Goal: Transaction & Acquisition: Book appointment/travel/reservation

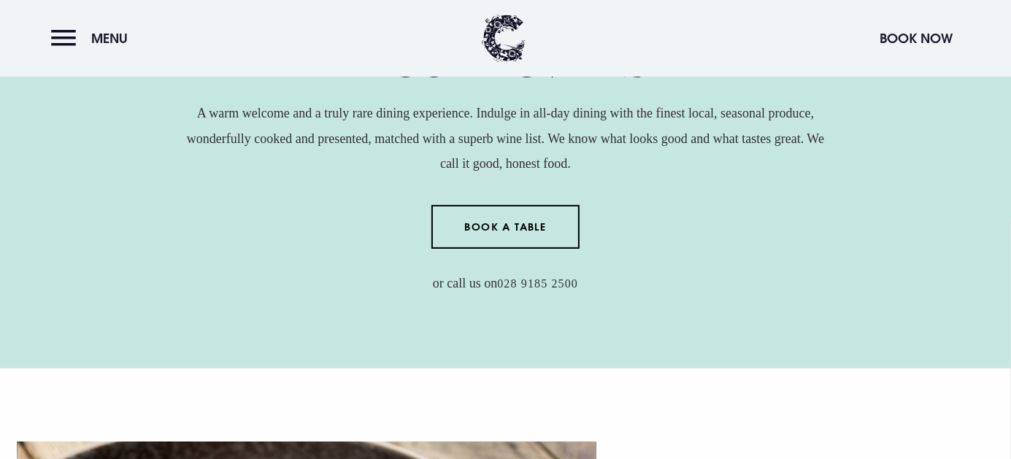
scroll to position [548, 0]
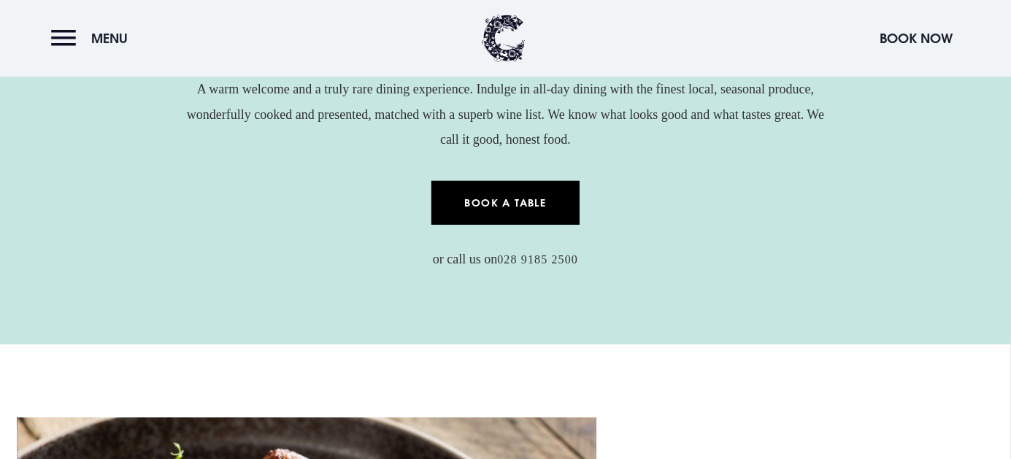
click at [512, 207] on link "Book a Table" at bounding box center [506, 203] width 148 height 44
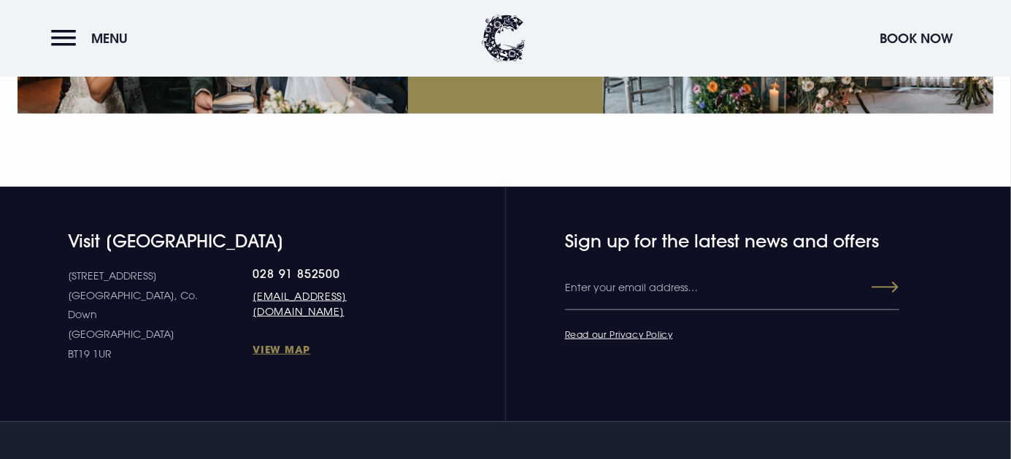
scroll to position [5386, 0]
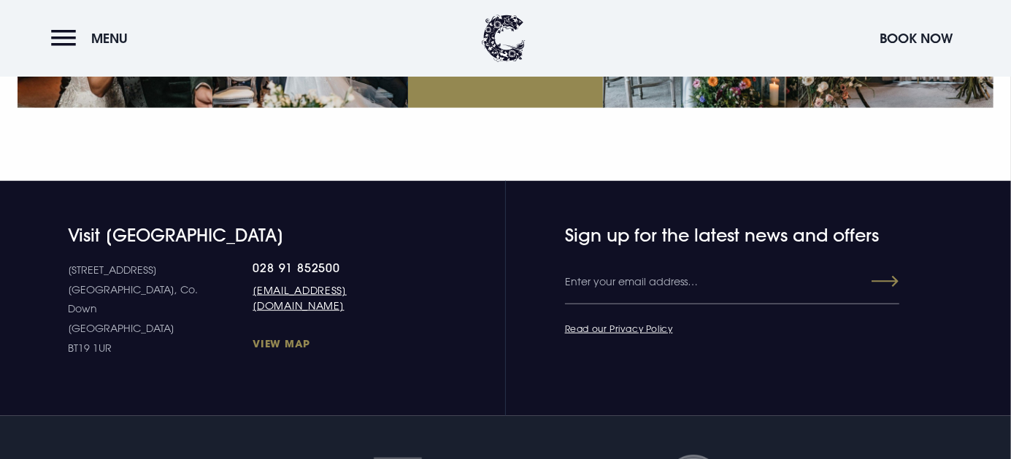
click at [253, 351] on link "View Map" at bounding box center [333, 344] width 161 height 14
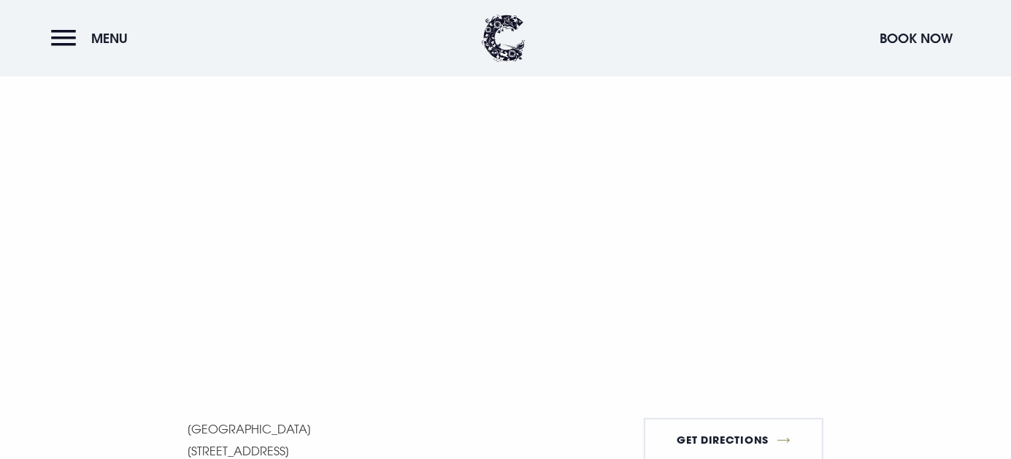
scroll to position [1004, 0]
